Goal: Task Accomplishment & Management: Manage account settings

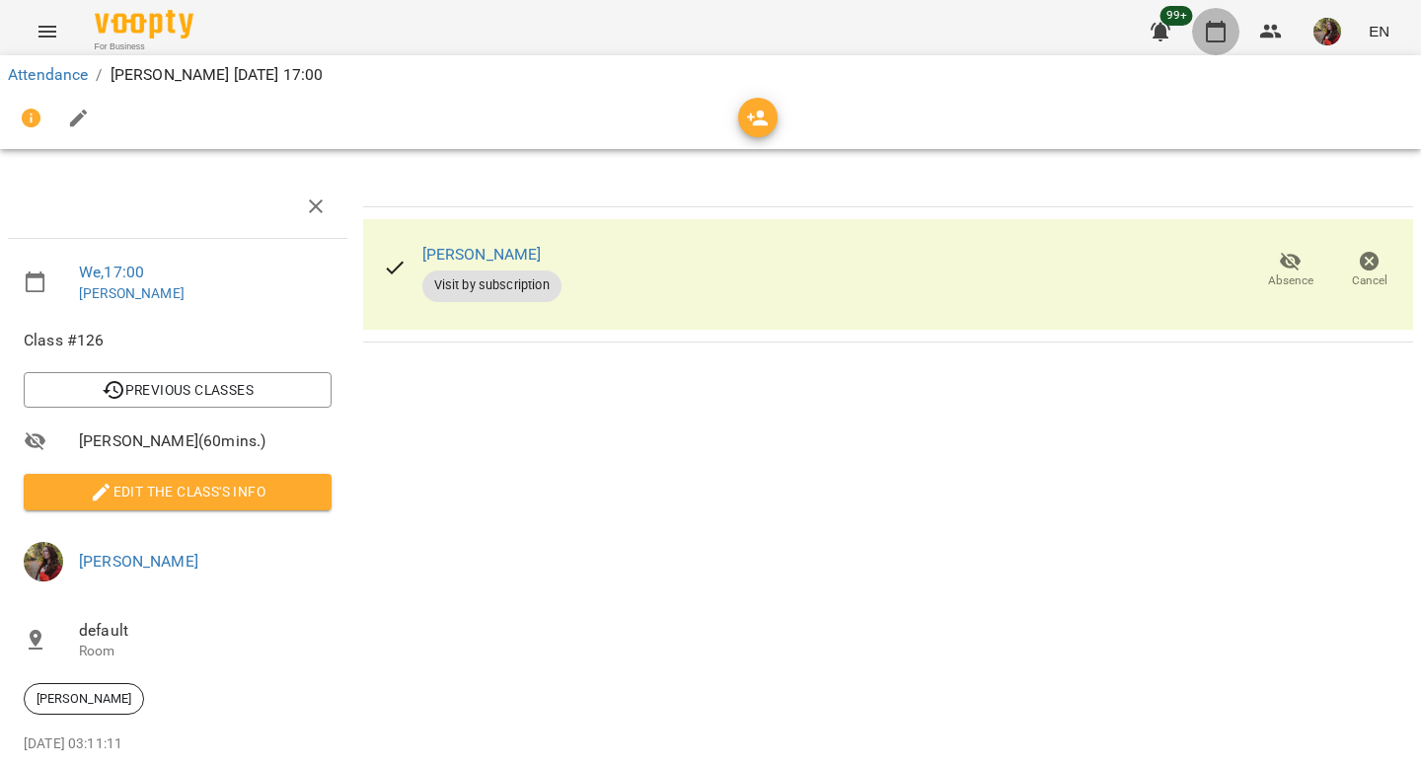
click at [1205, 35] on icon "button" at bounding box center [1216, 32] width 24 height 24
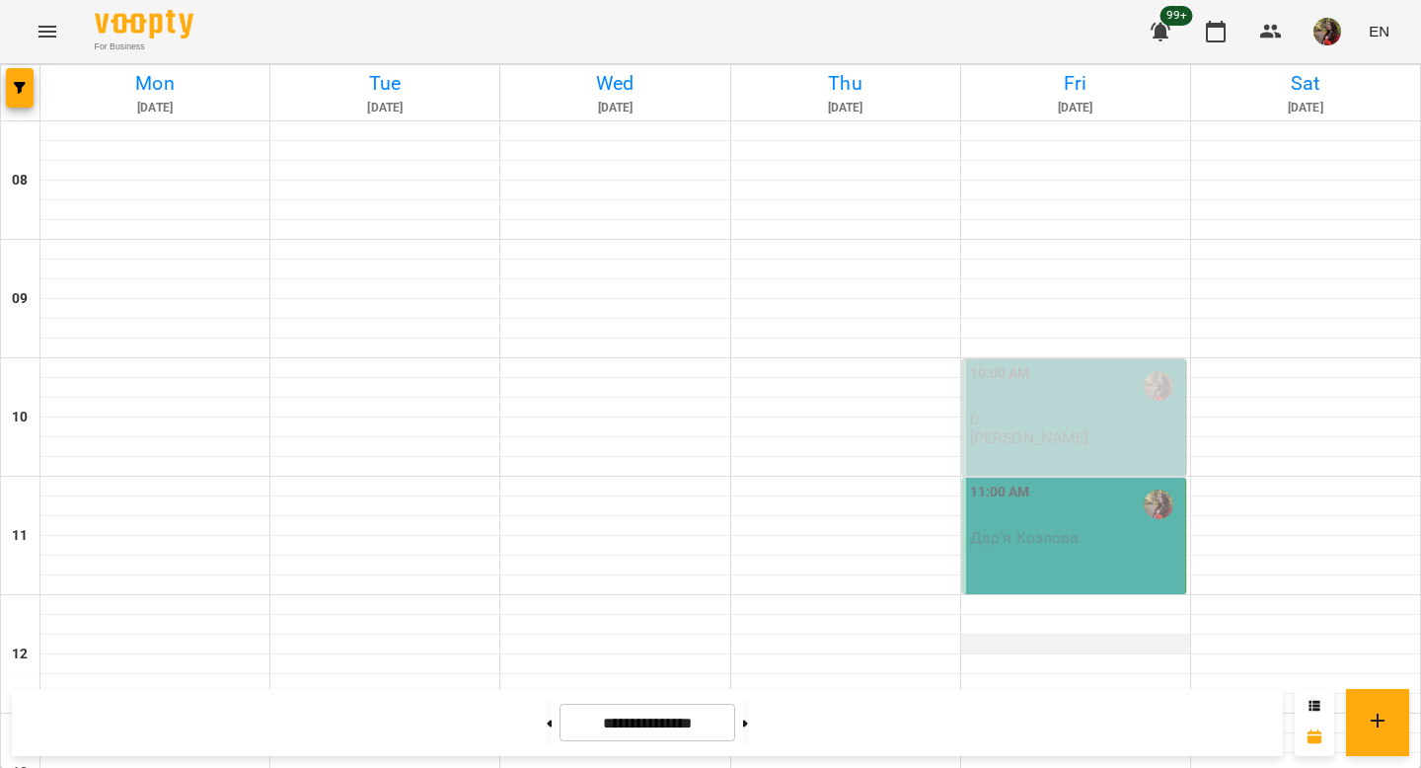
scroll to position [950, 0]
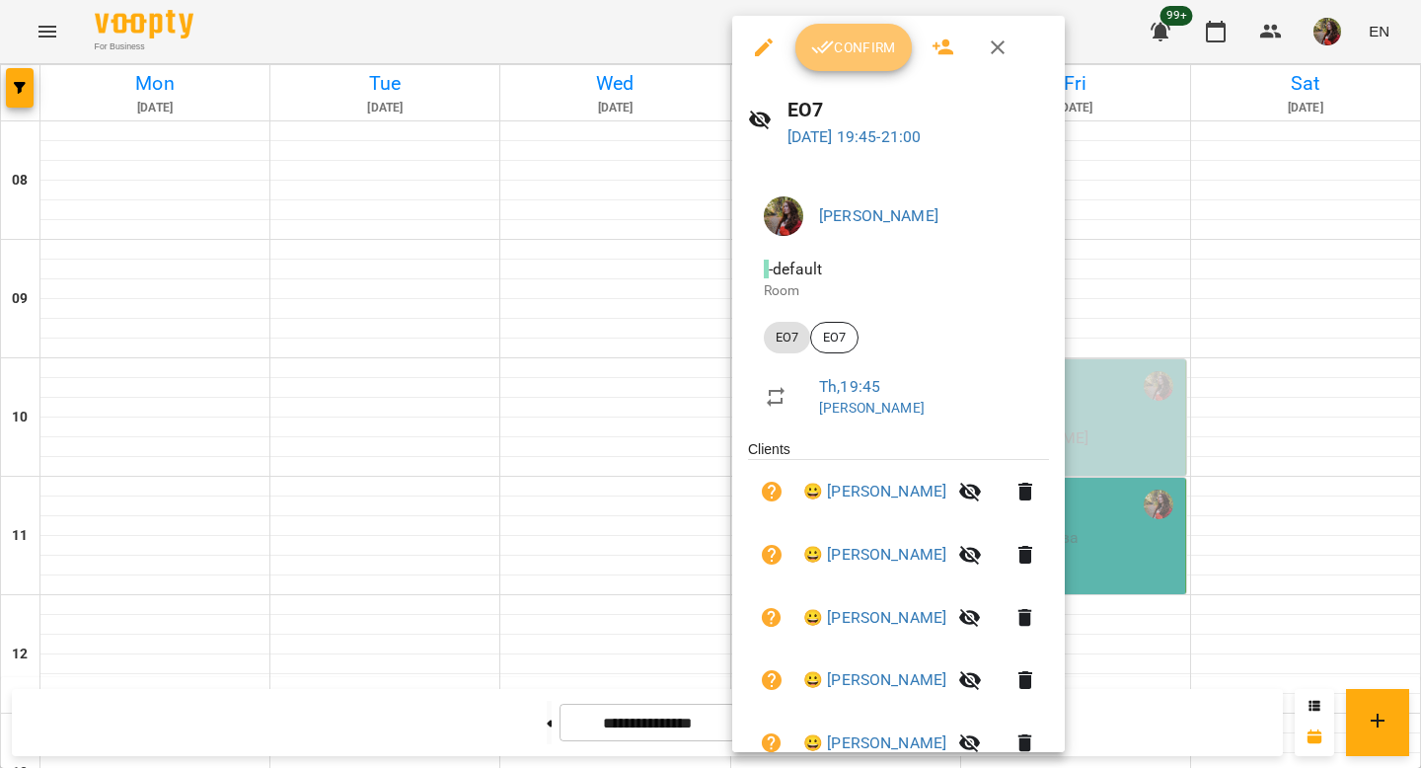
click at [847, 56] on span "Confirm" at bounding box center [853, 48] width 85 height 24
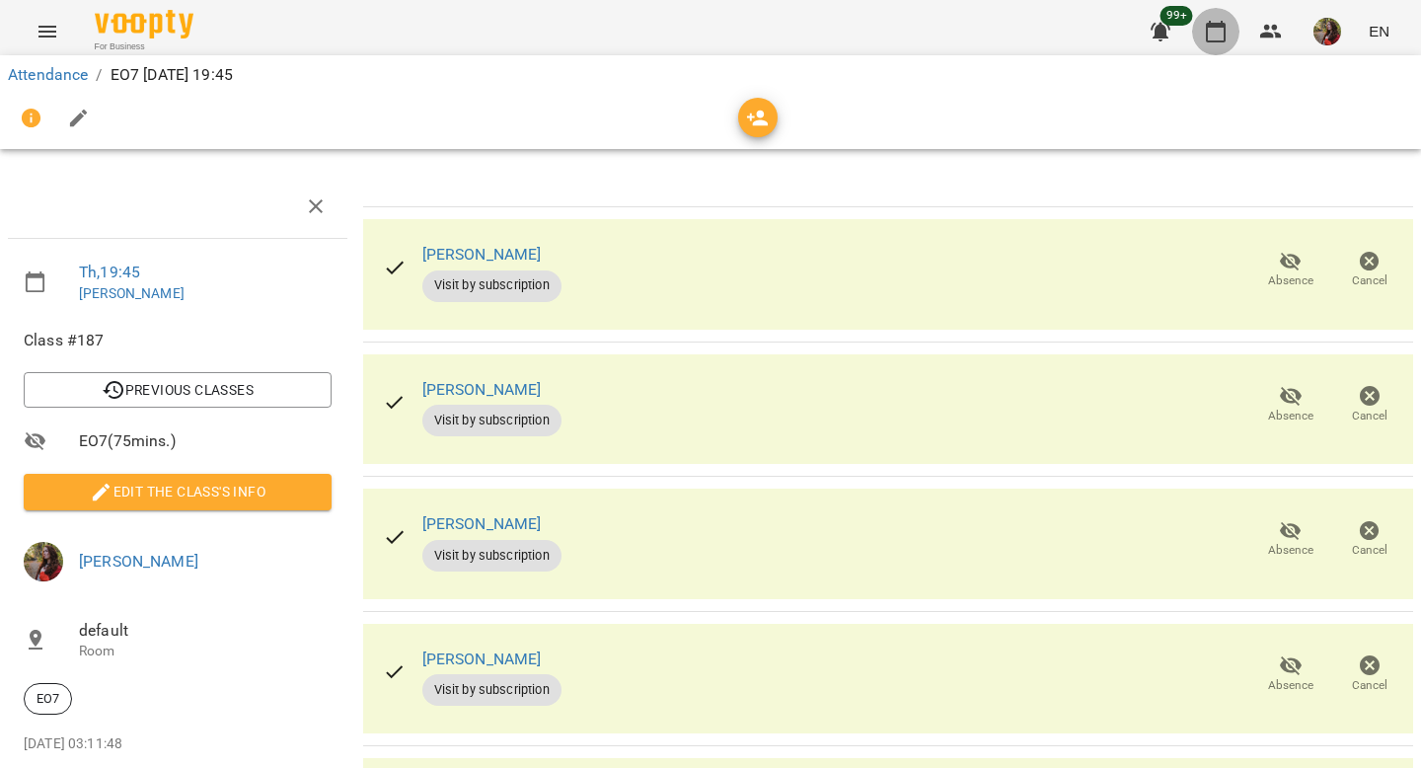
click at [1207, 21] on icon "button" at bounding box center [1216, 32] width 24 height 24
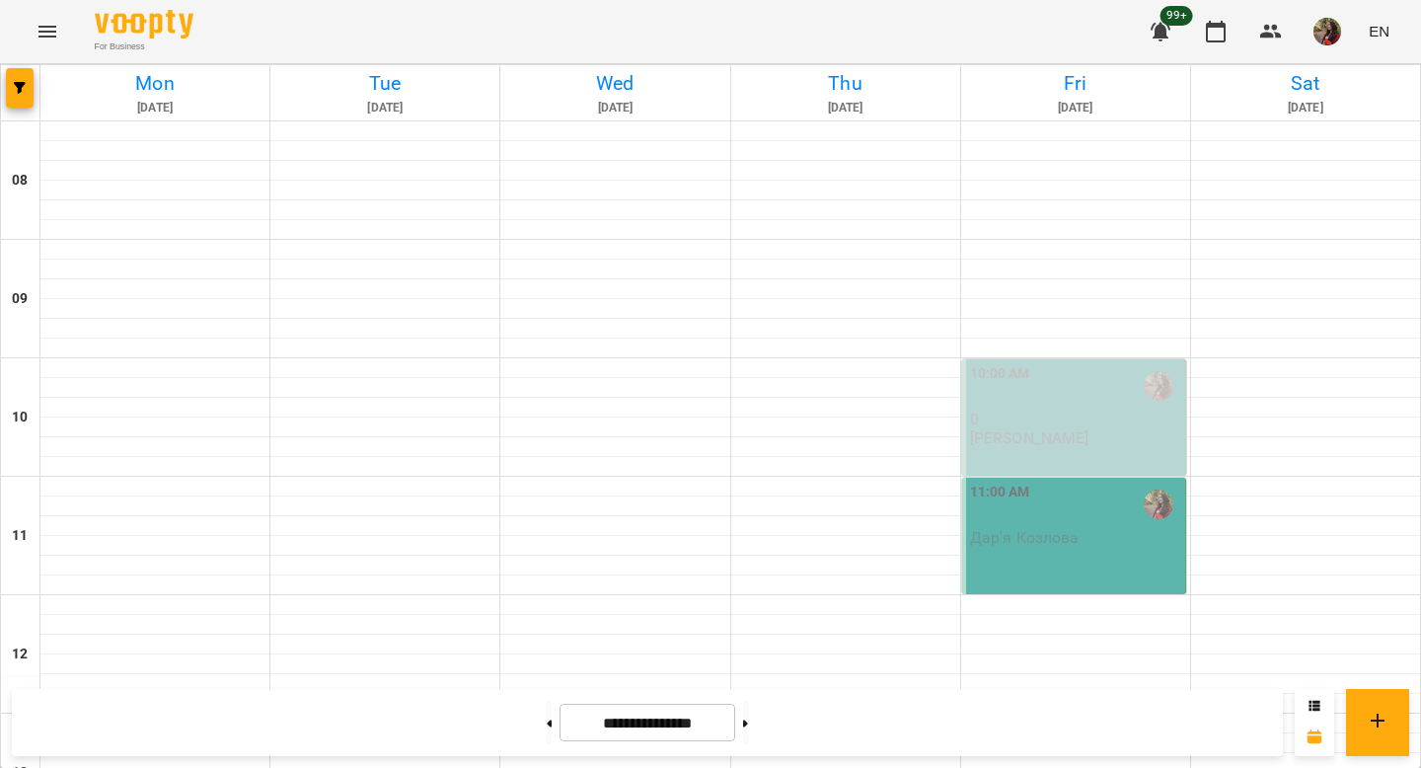
click at [1093, 411] on p "0" at bounding box center [1075, 418] width 211 height 17
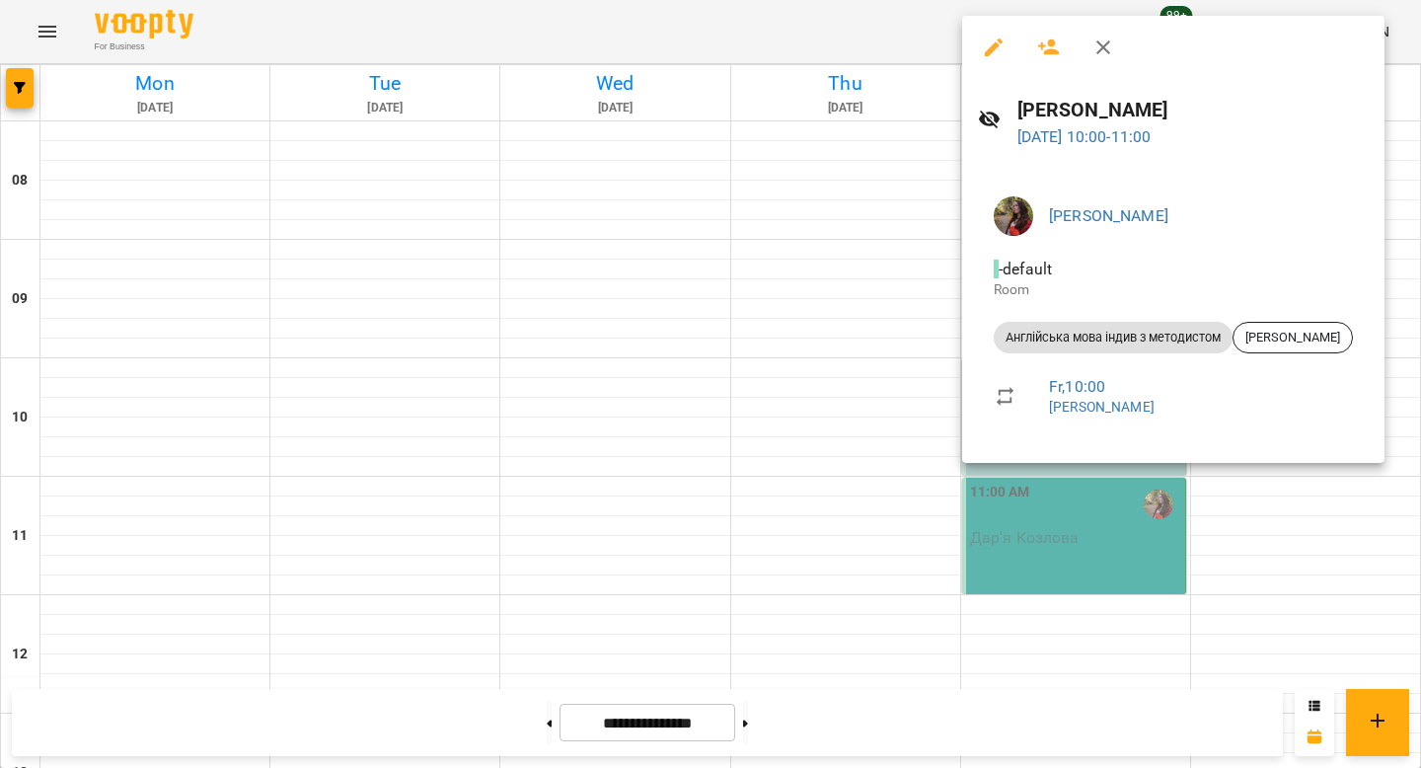
click at [843, 315] on div at bounding box center [710, 384] width 1421 height 768
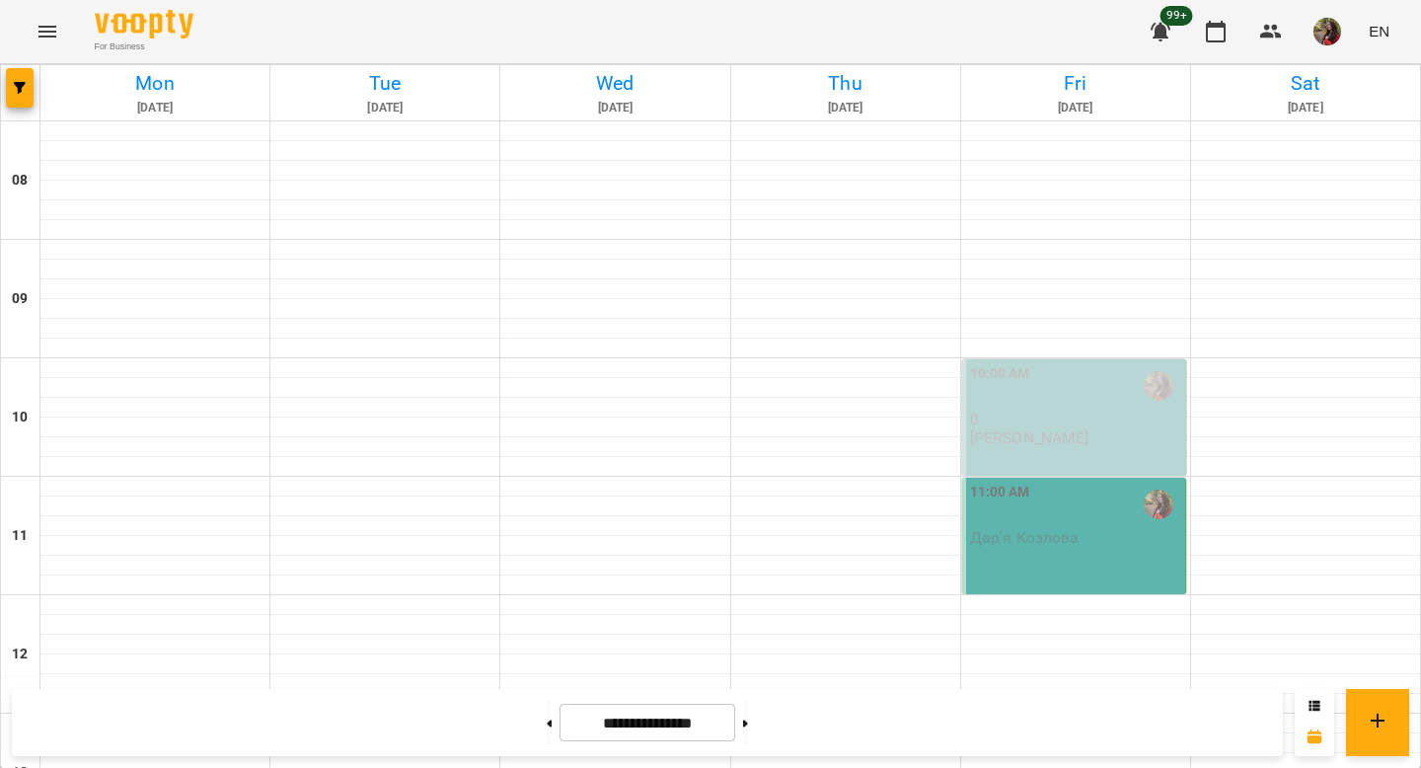
scroll to position [611, 0]
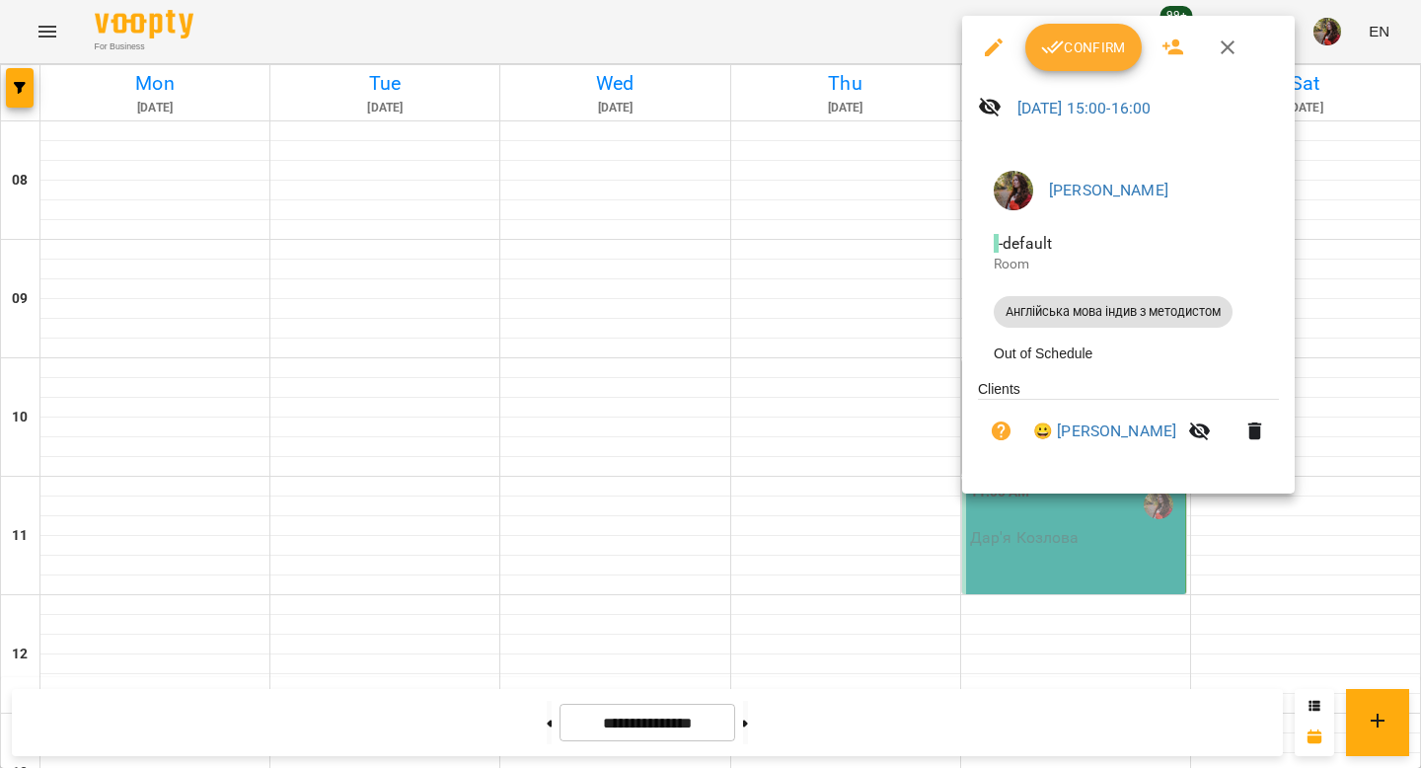
click at [1067, 63] on button "Confirm" at bounding box center [1083, 47] width 116 height 47
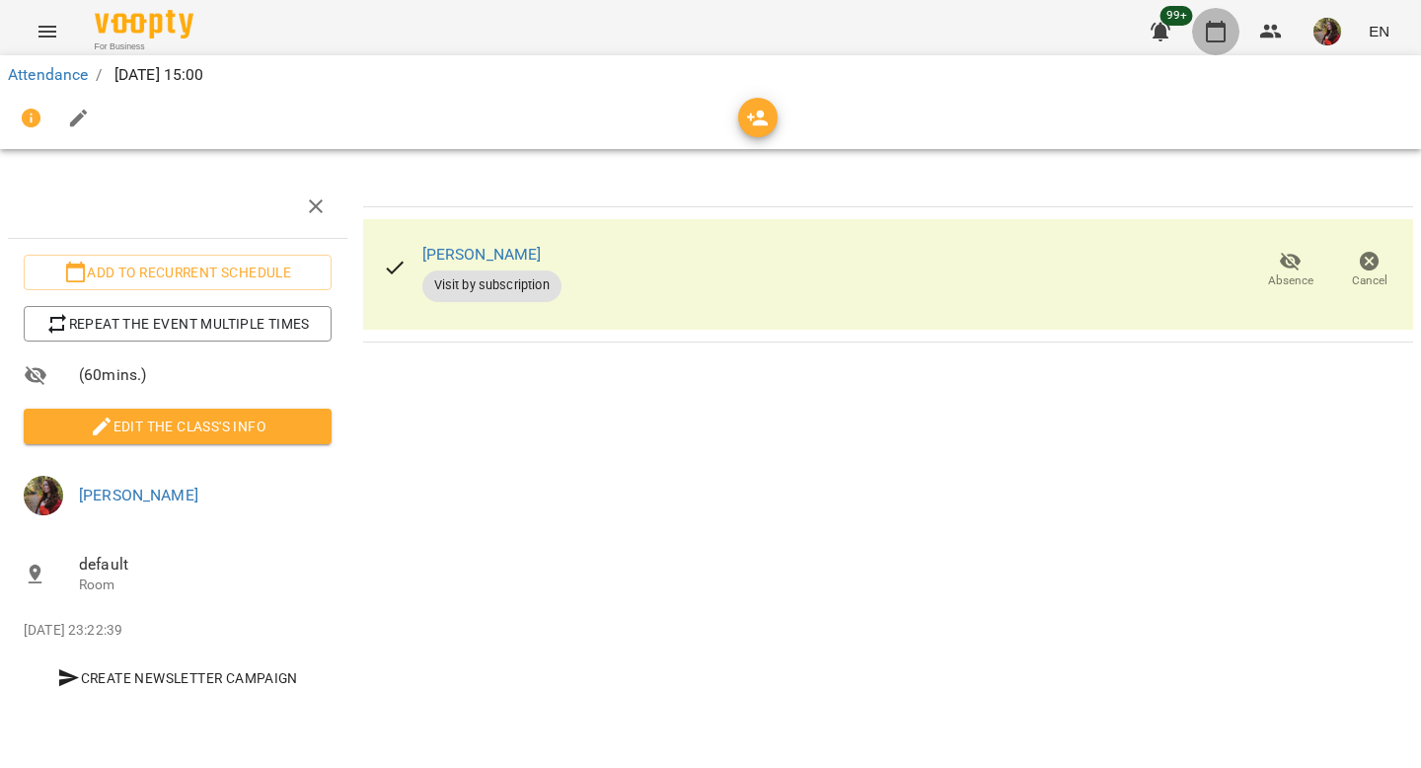
click at [1219, 42] on icon "button" at bounding box center [1216, 32] width 24 height 24
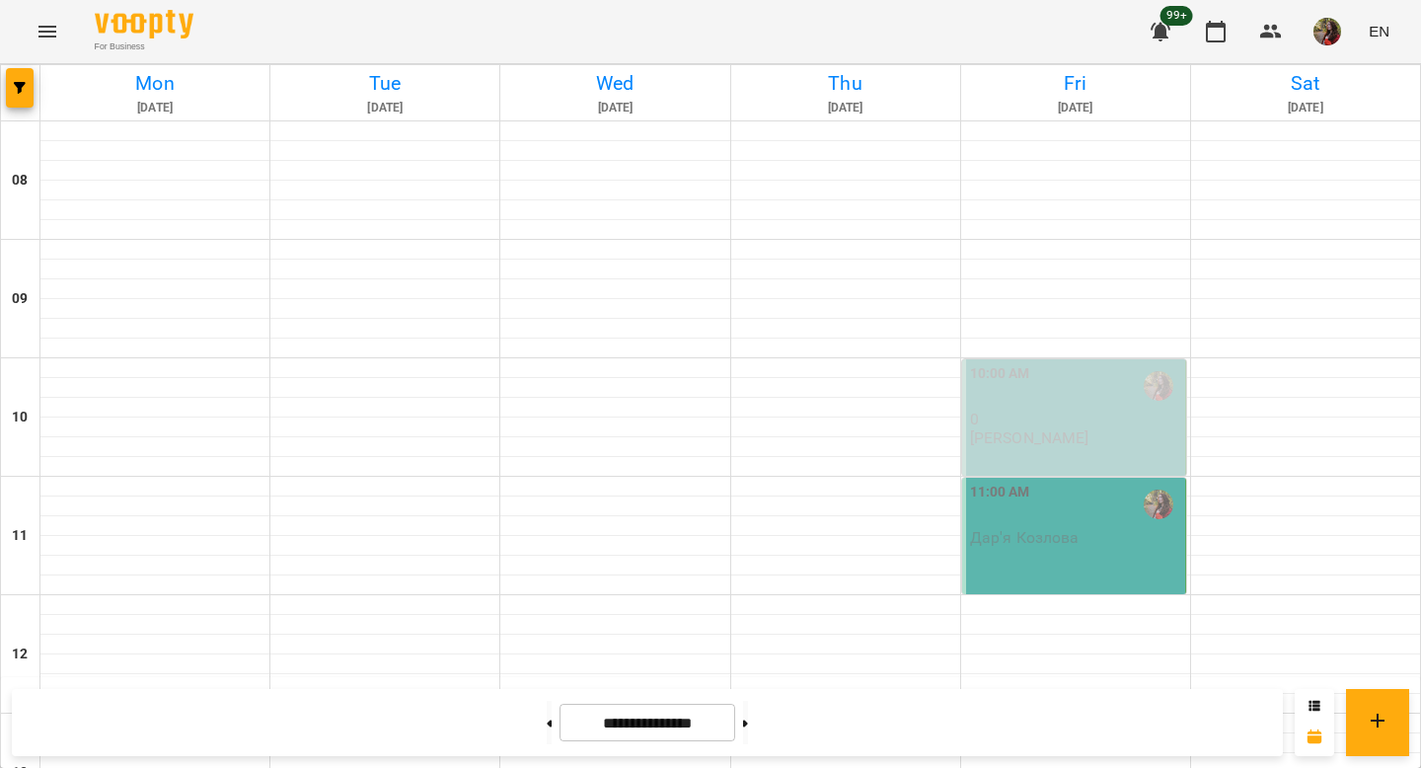
click at [1088, 536] on p "Дар'я Козлова" at bounding box center [1075, 537] width 211 height 17
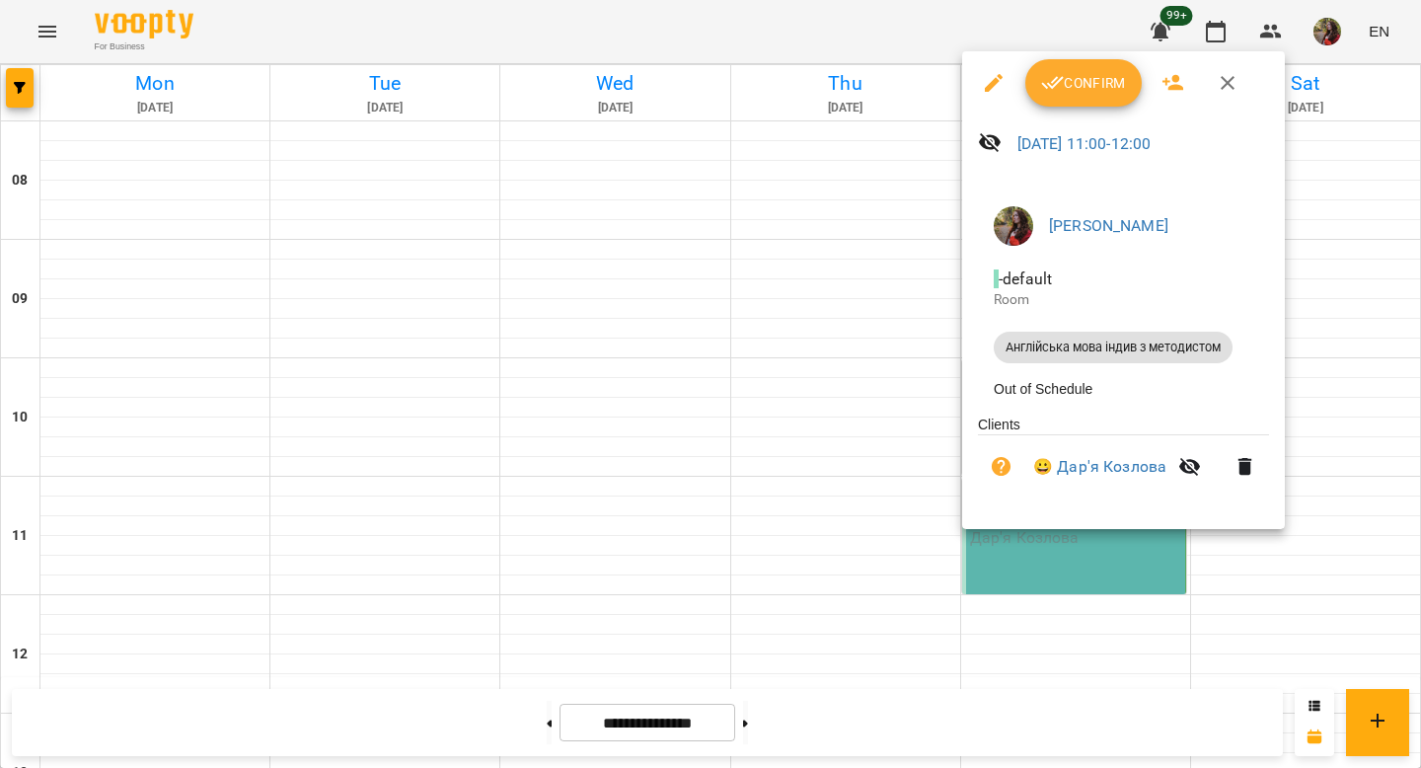
click at [1057, 84] on icon "button" at bounding box center [1053, 83] width 24 height 24
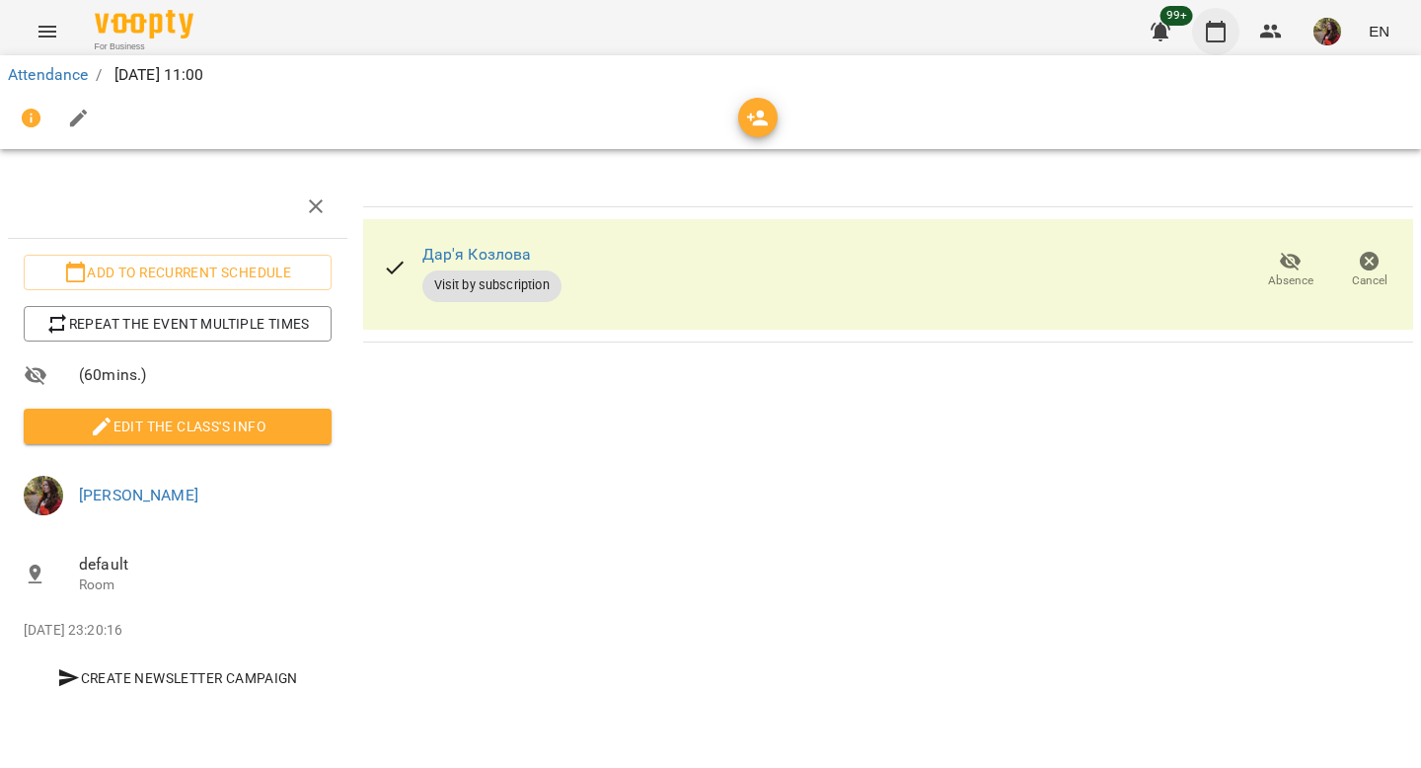
click at [1216, 35] on icon "button" at bounding box center [1216, 32] width 24 height 24
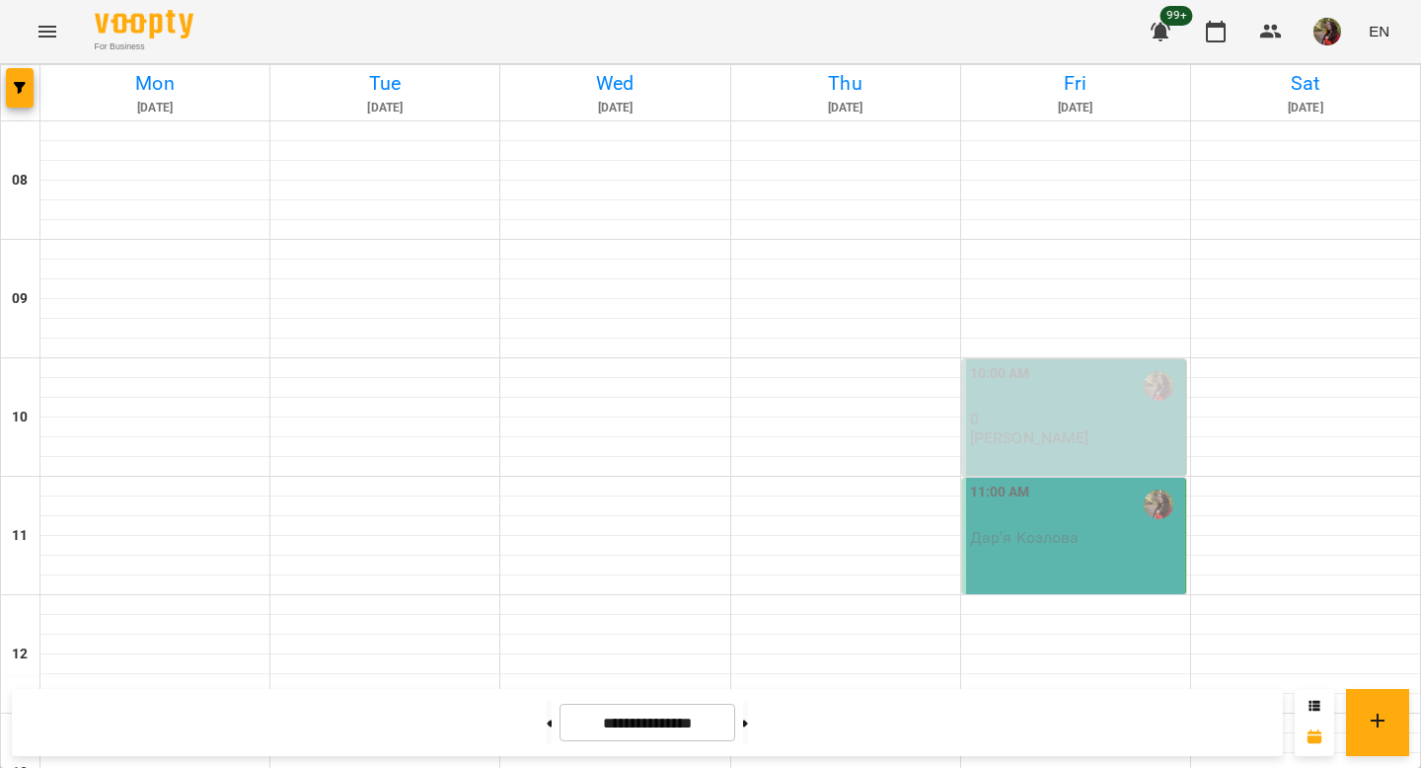
click at [1116, 388] on div "10:00 AM" at bounding box center [1075, 385] width 211 height 45
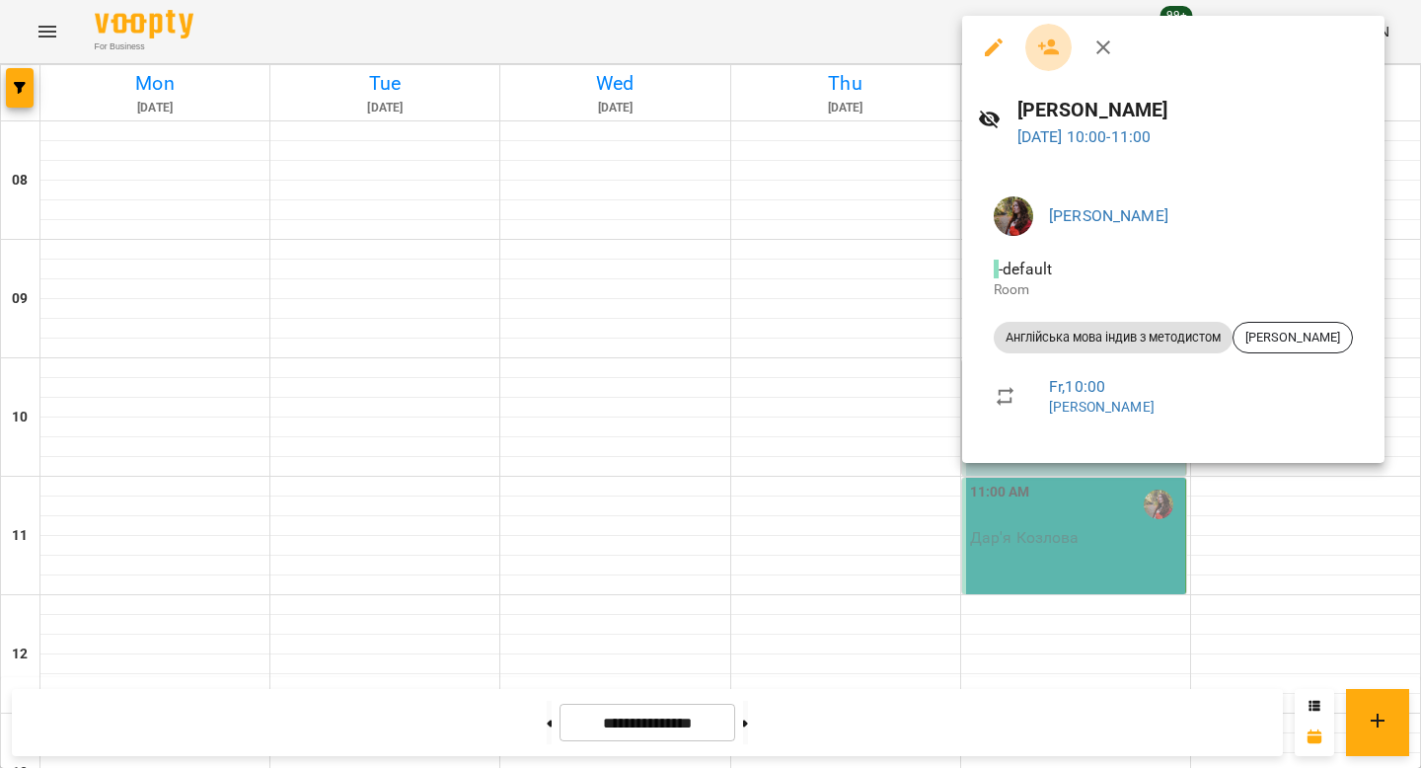
click at [1050, 41] on icon "button" at bounding box center [1049, 47] width 22 height 16
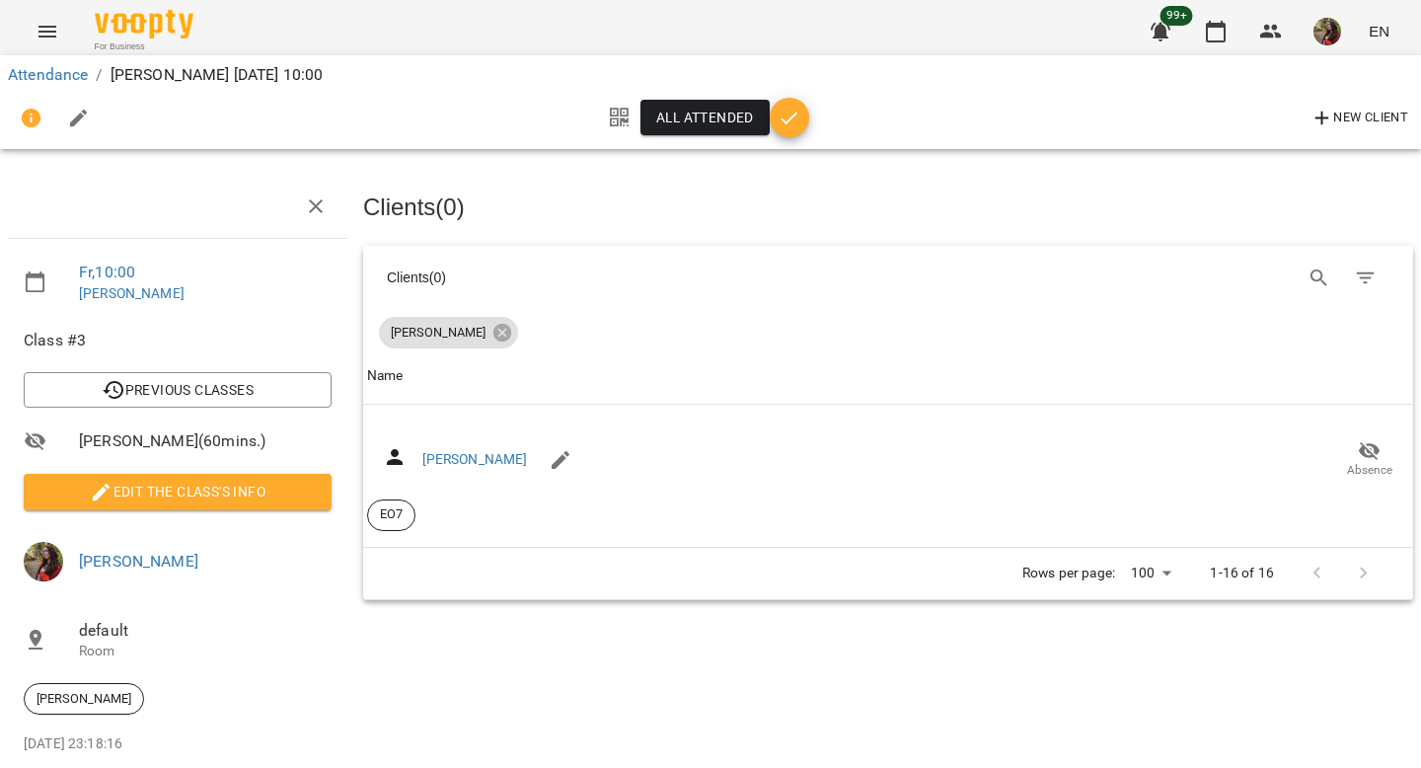
click at [798, 119] on icon "button" at bounding box center [790, 119] width 24 height 24
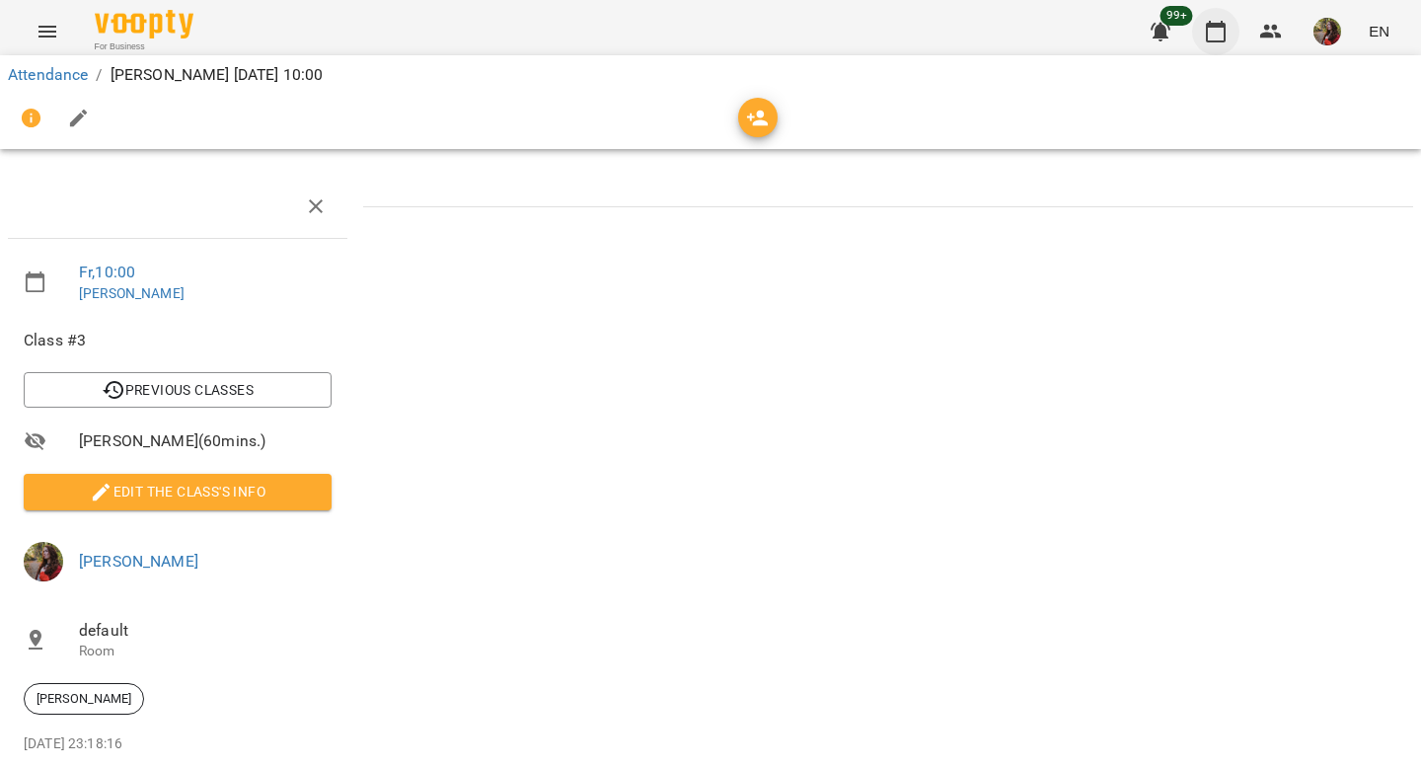
click at [1211, 24] on icon "button" at bounding box center [1216, 32] width 20 height 22
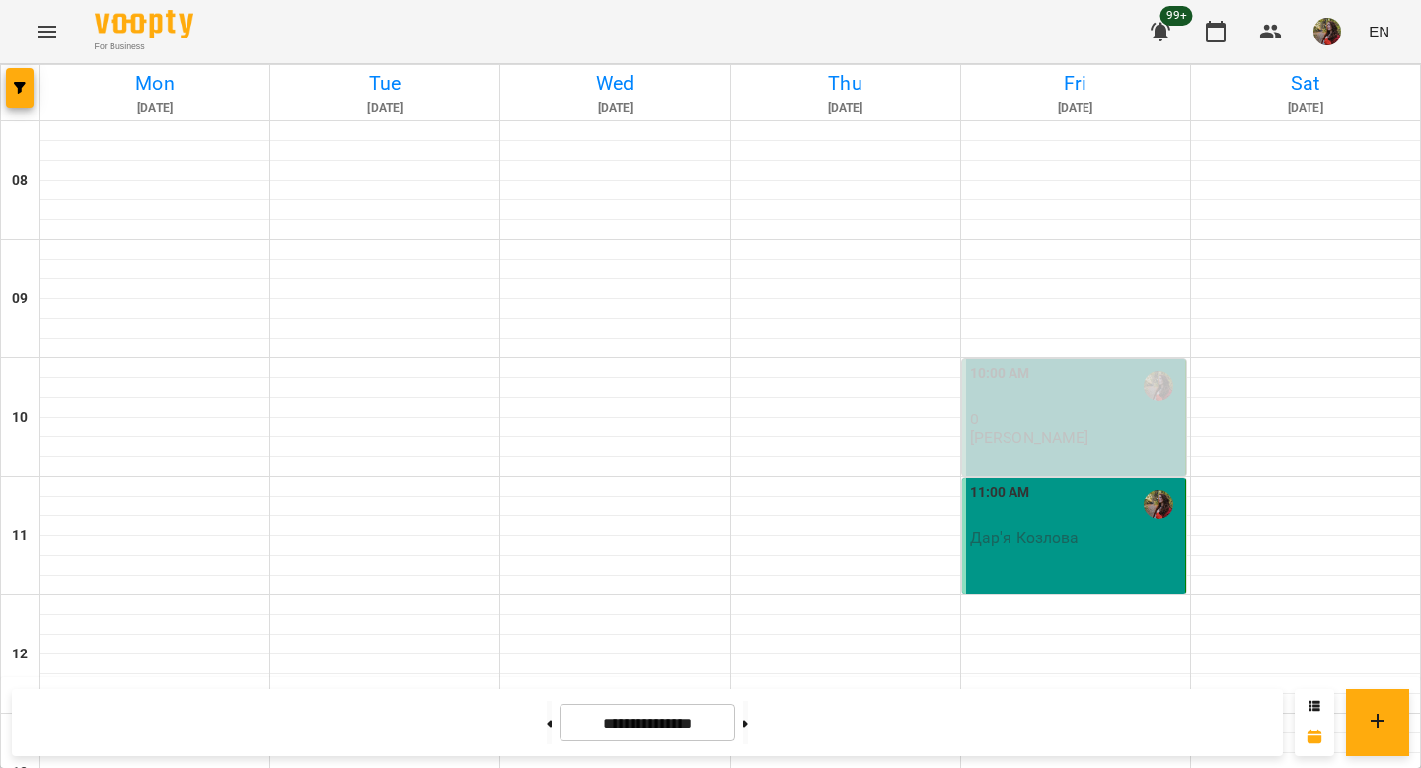
click at [1041, 390] on div "10:00 AM" at bounding box center [1075, 385] width 211 height 45
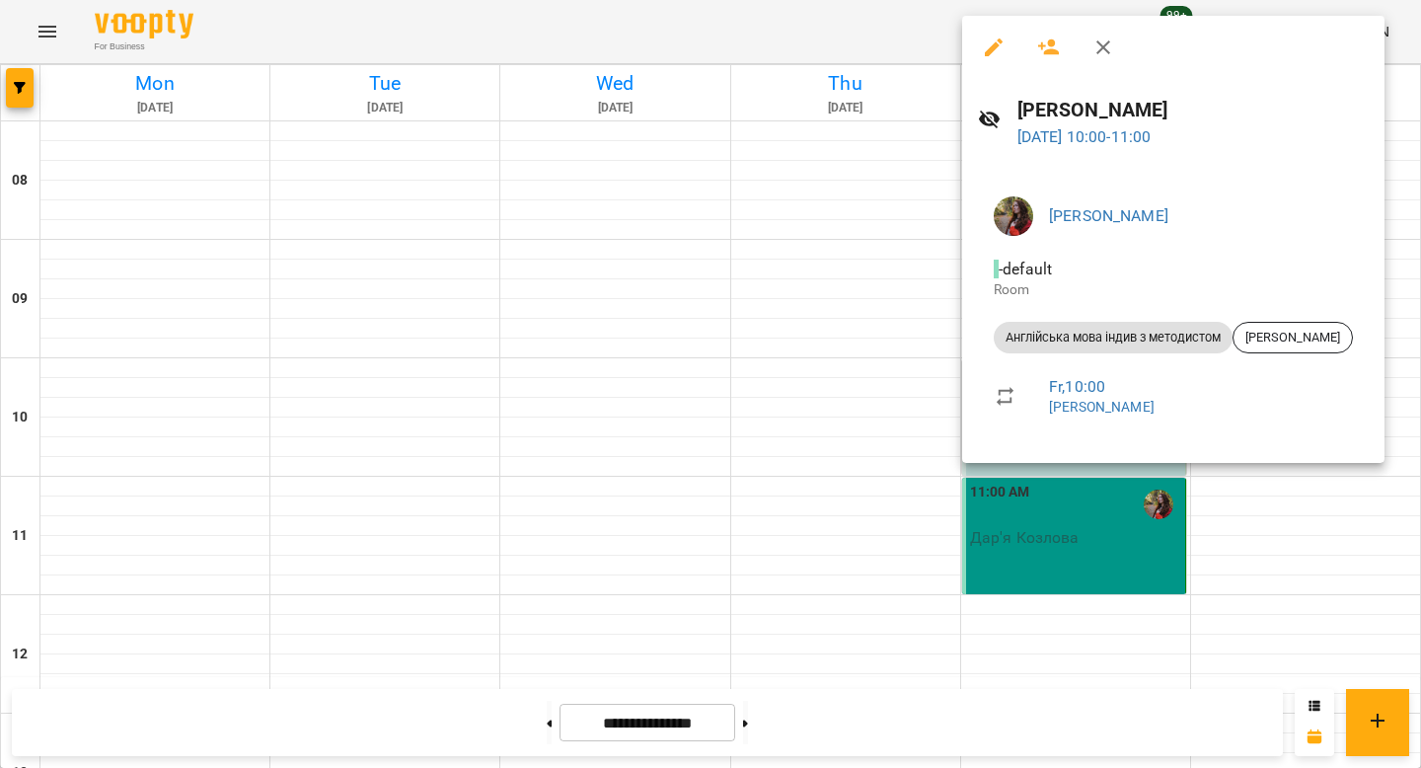
click at [899, 440] on div at bounding box center [710, 384] width 1421 height 768
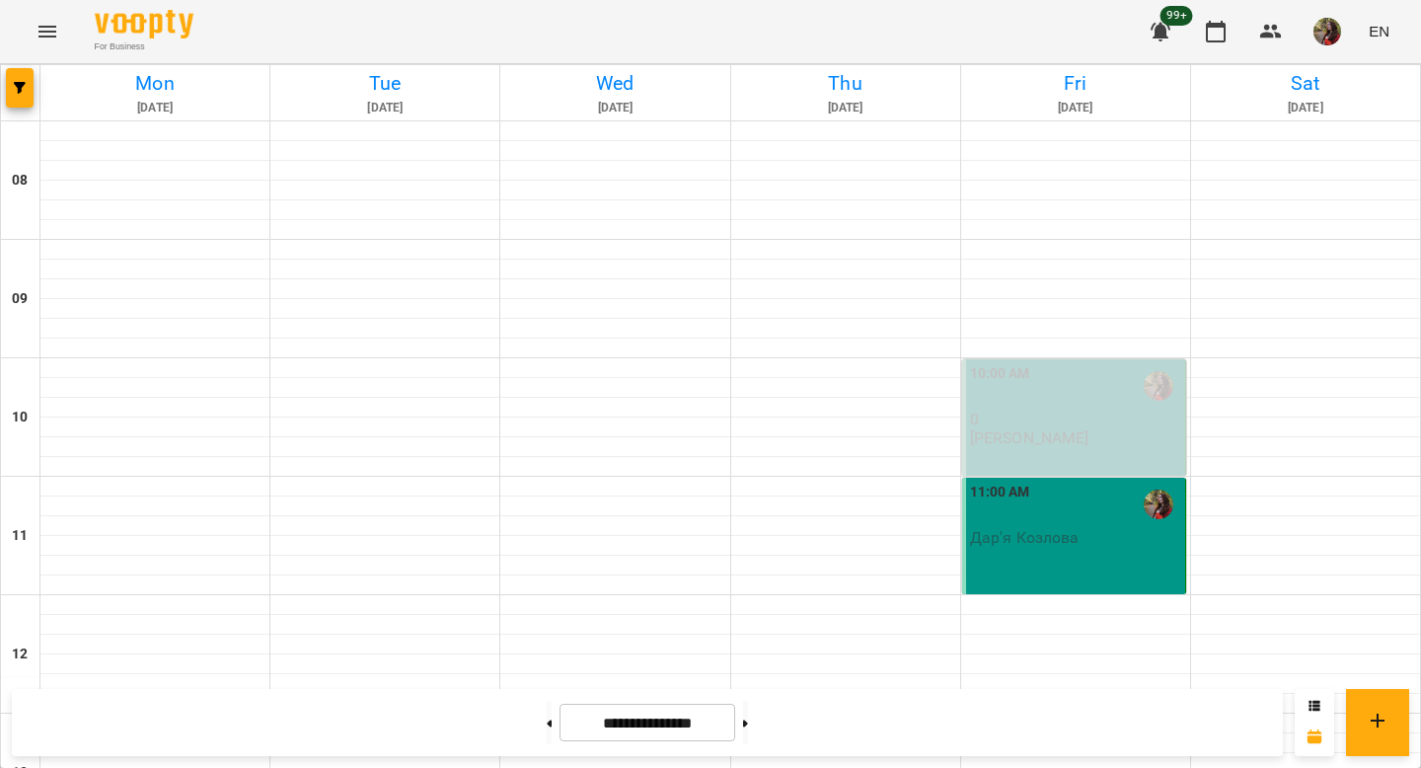
scroll to position [1102, 0]
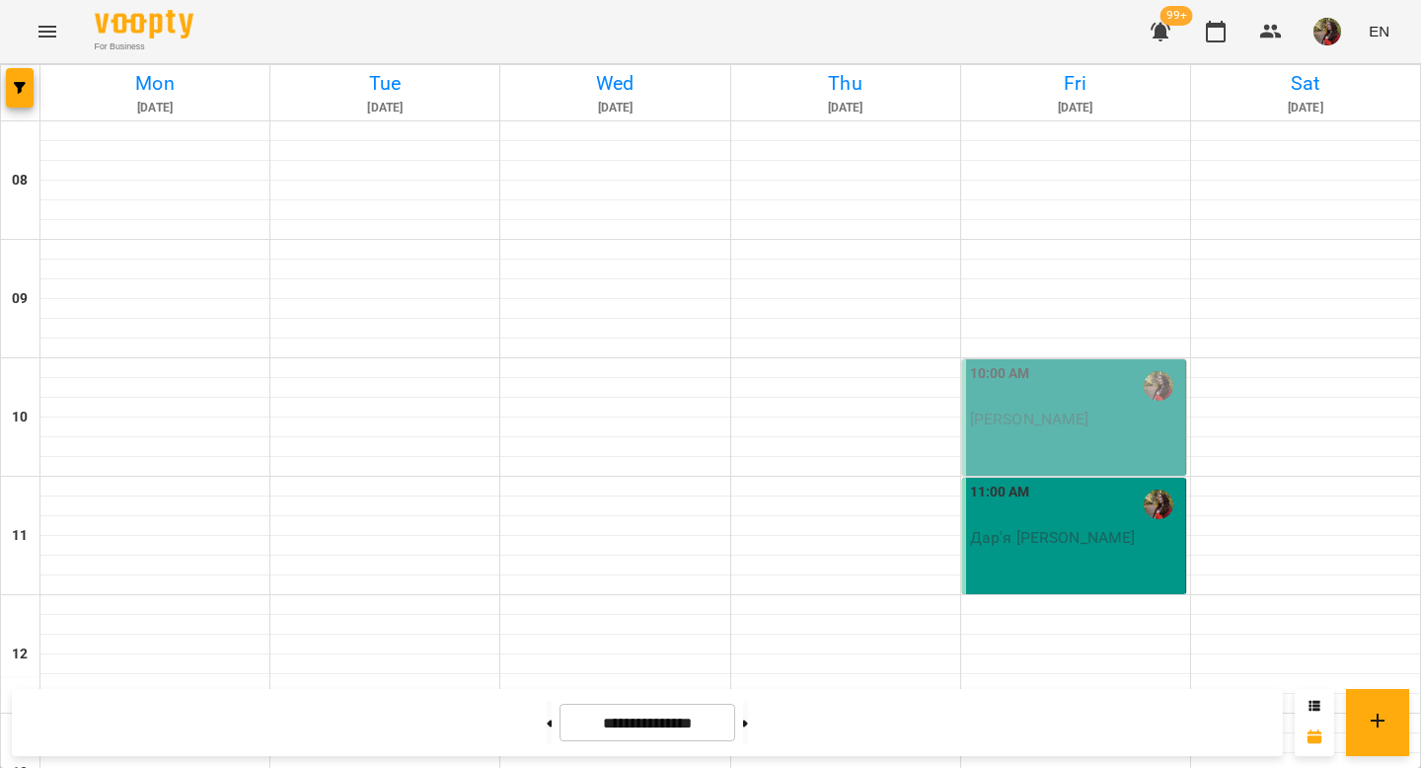
click at [1039, 448] on div "10:00 AM Даша Пшенична" at bounding box center [1074, 417] width 224 height 116
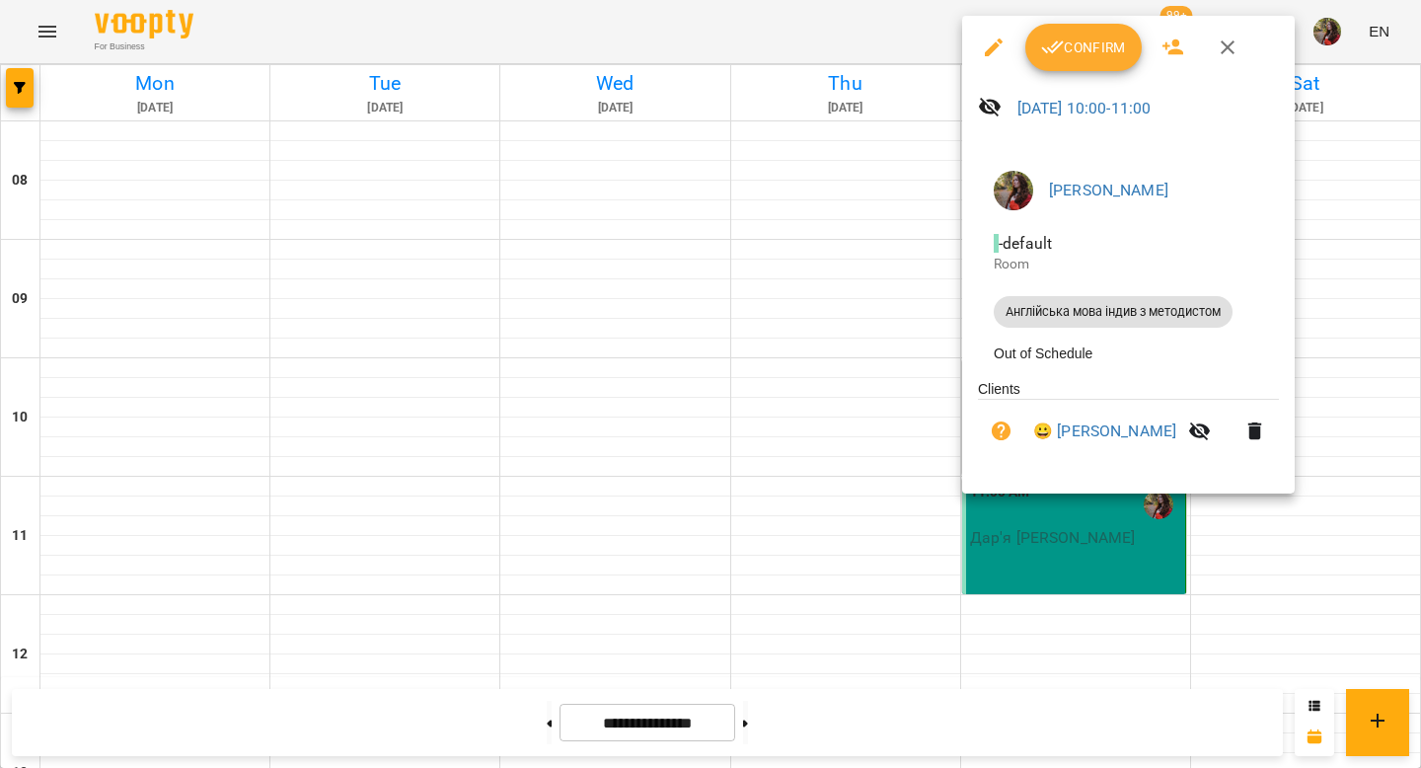
click at [1106, 58] on span "Confirm" at bounding box center [1083, 48] width 85 height 24
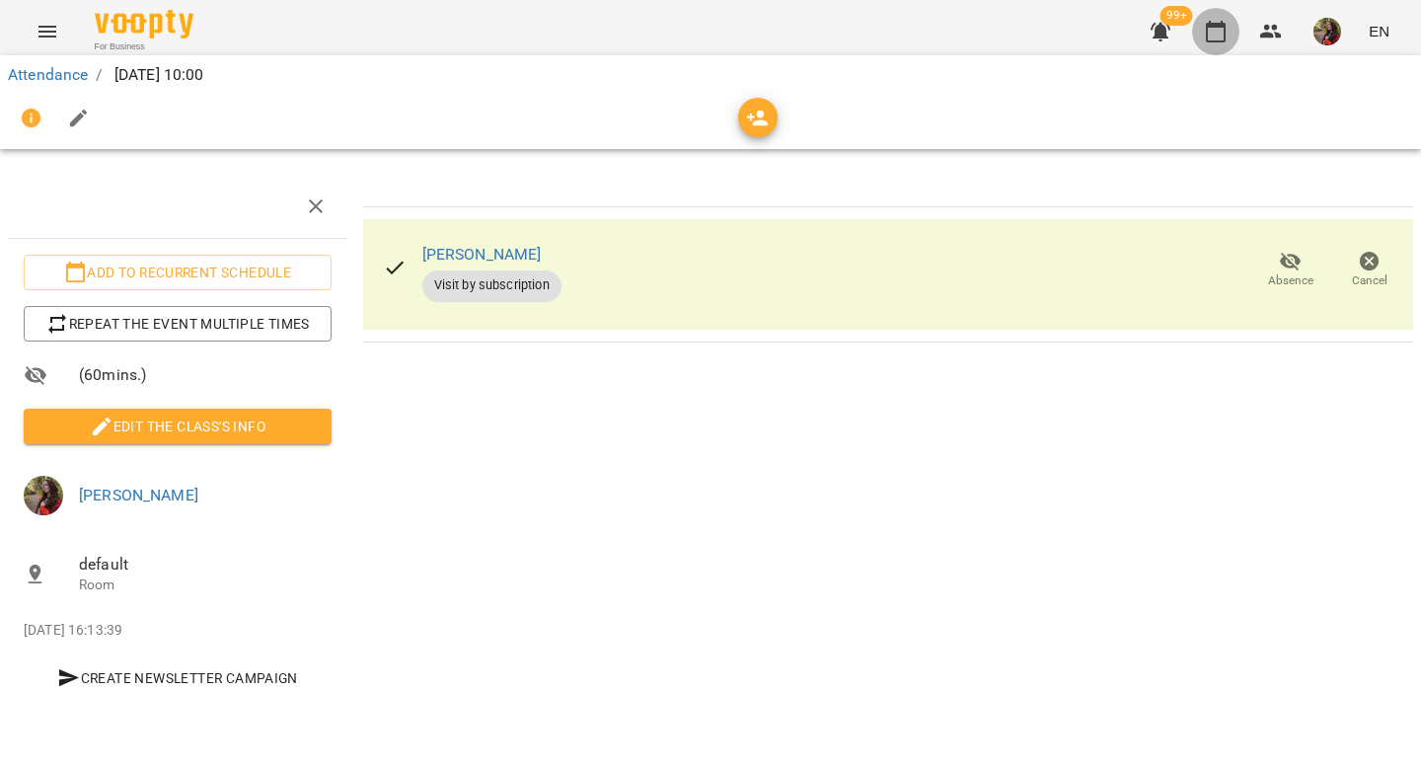
click at [1209, 37] on icon "button" at bounding box center [1216, 32] width 20 height 22
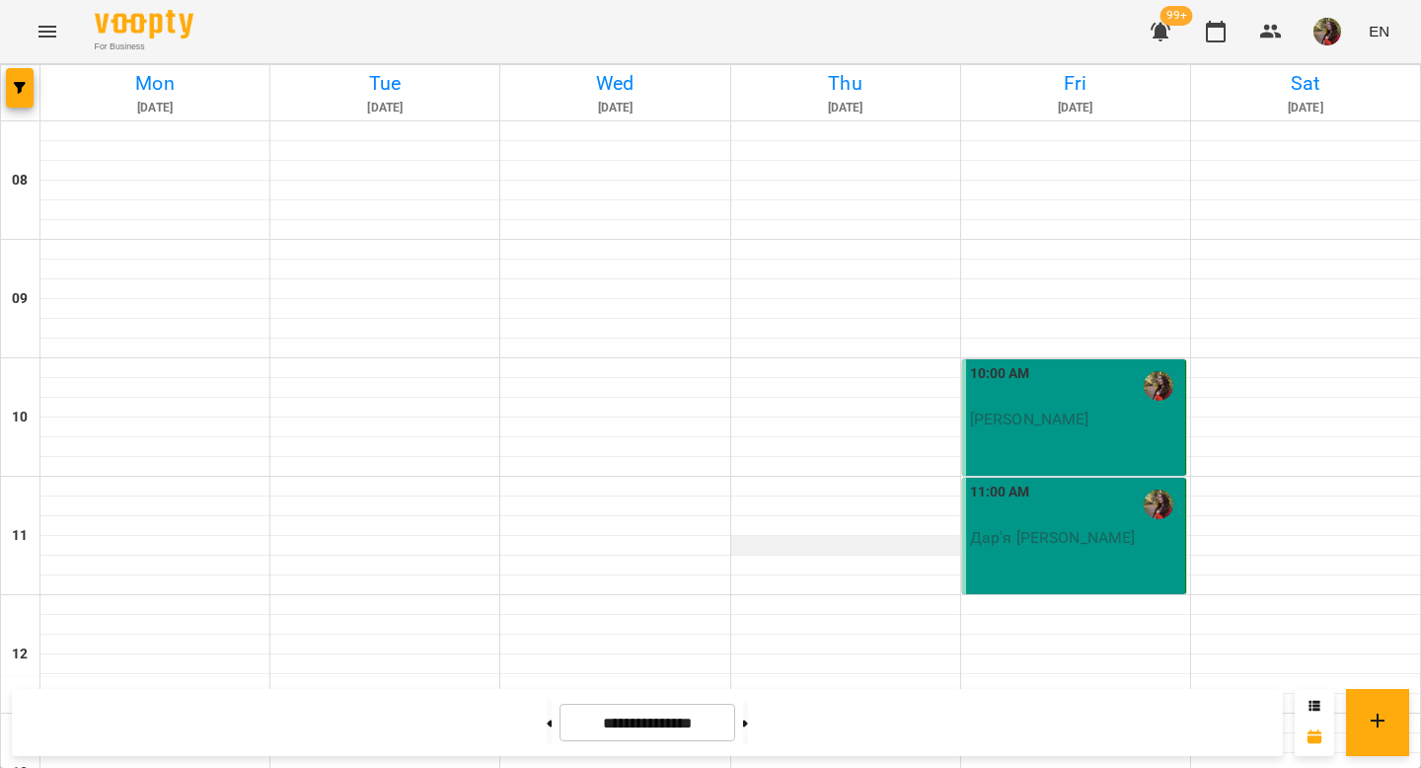
scroll to position [1161, 0]
